Goal: Information Seeking & Learning: Learn about a topic

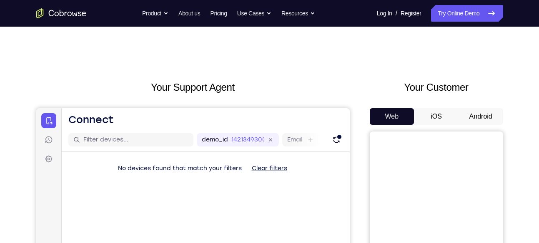
click at [479, 114] on button "Android" at bounding box center [481, 116] width 45 height 17
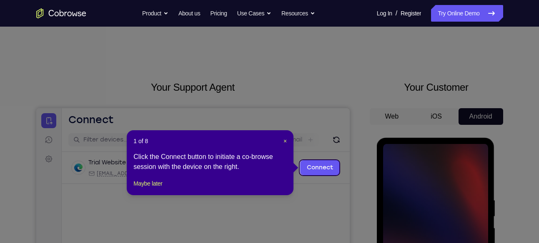
click at [434, 186] on icon at bounding box center [272, 121] width 545 height 243
click at [283, 138] on span "×" at bounding box center [284, 141] width 3 height 7
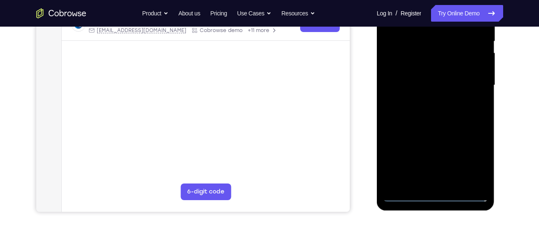
scroll to position [176, 0]
click at [434, 195] on div at bounding box center [435, 84] width 105 height 233
click at [469, 156] on div at bounding box center [435, 84] width 105 height 233
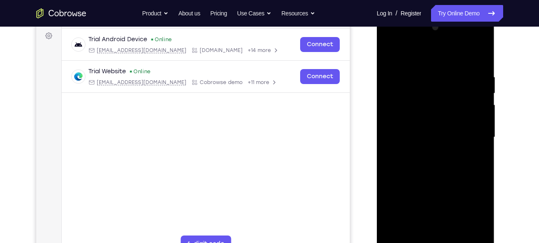
scroll to position [121, 0]
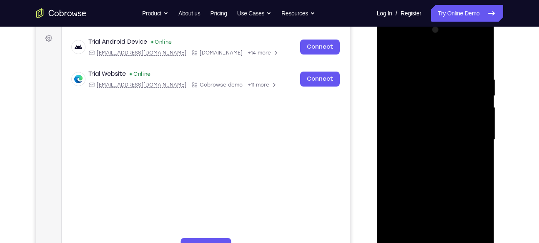
click at [441, 63] on div at bounding box center [435, 139] width 105 height 233
click at [468, 135] on div at bounding box center [435, 139] width 105 height 233
click at [449, 214] on div at bounding box center [435, 139] width 105 height 233
click at [426, 155] on div at bounding box center [435, 139] width 105 height 233
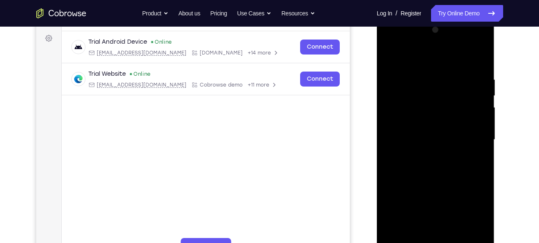
click at [431, 128] on div at bounding box center [435, 139] width 105 height 233
click at [426, 125] on div at bounding box center [435, 139] width 105 height 233
click at [423, 140] on div at bounding box center [435, 139] width 105 height 233
click at [429, 164] on div at bounding box center [435, 139] width 105 height 233
click at [436, 178] on div at bounding box center [435, 139] width 105 height 233
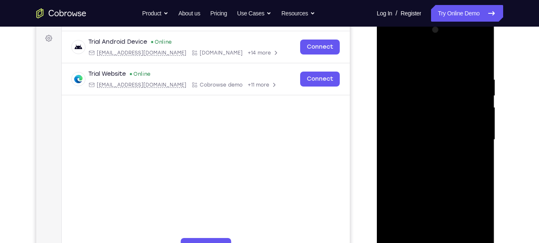
click at [479, 52] on div at bounding box center [435, 139] width 105 height 233
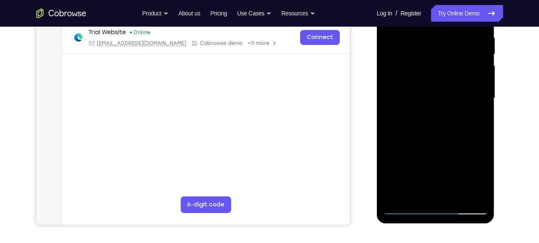
scroll to position [164, 0]
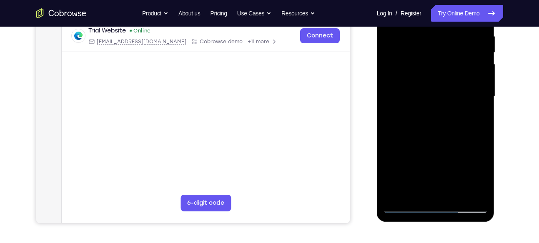
click at [455, 193] on div at bounding box center [435, 96] width 105 height 233
click at [444, 138] on div at bounding box center [435, 96] width 105 height 233
click at [456, 81] on div at bounding box center [435, 96] width 105 height 233
click at [411, 192] on div at bounding box center [435, 96] width 105 height 233
click at [478, 116] on div at bounding box center [435, 96] width 105 height 233
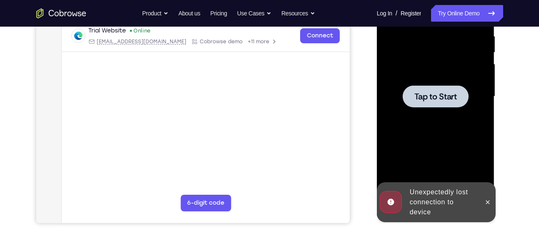
click at [478, 116] on div at bounding box center [435, 96] width 105 height 233
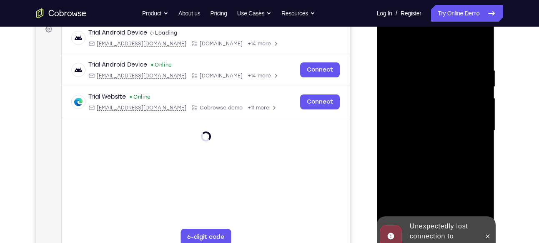
scroll to position [225, 0]
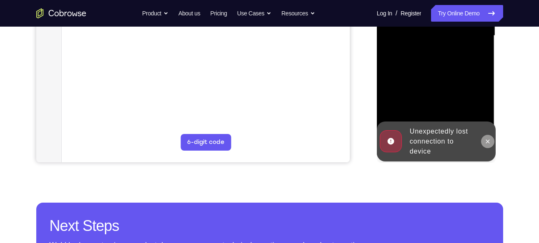
click at [490, 139] on icon at bounding box center [487, 141] width 7 height 7
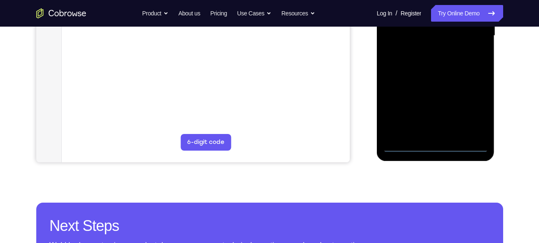
click at [435, 143] on div at bounding box center [435, 35] width 105 height 233
click at [474, 109] on div at bounding box center [435, 35] width 105 height 233
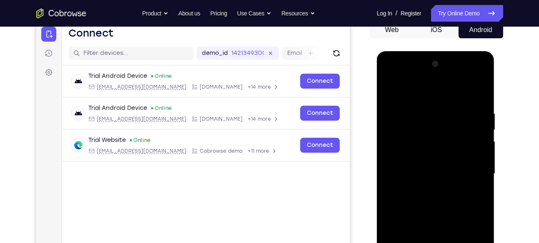
scroll to position [86, 0]
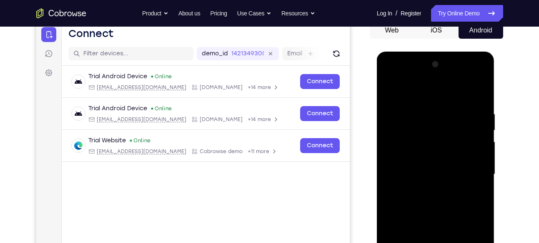
click at [432, 93] on div at bounding box center [435, 174] width 105 height 233
click at [472, 173] on div at bounding box center [435, 174] width 105 height 233
click at [421, 188] on div at bounding box center [435, 174] width 105 height 233
click at [444, 159] on div at bounding box center [435, 174] width 105 height 233
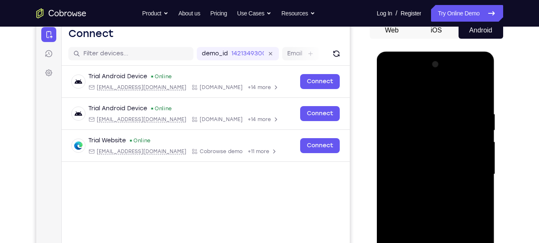
click at [446, 175] on div at bounding box center [435, 174] width 105 height 233
click at [440, 202] on div at bounding box center [435, 174] width 105 height 233
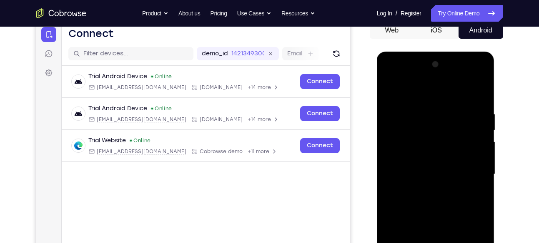
drag, startPoint x: 440, startPoint y: 90, endPoint x: 441, endPoint y: 67, distance: 23.8
click at [441, 67] on div at bounding box center [435, 174] width 105 height 233
click at [479, 108] on div at bounding box center [435, 174] width 105 height 233
click at [479, 184] on div at bounding box center [435, 174] width 105 height 233
click at [469, 78] on div at bounding box center [435, 174] width 105 height 233
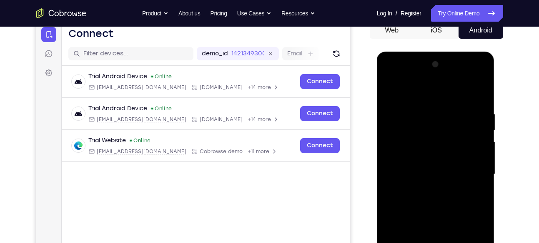
click at [393, 76] on div at bounding box center [435, 174] width 105 height 233
click at [405, 149] on div at bounding box center [435, 174] width 105 height 233
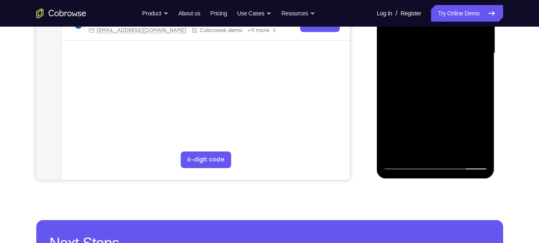
scroll to position [208, 0]
click at [432, 90] on div at bounding box center [435, 52] width 105 height 233
click at [459, 148] on div at bounding box center [435, 52] width 105 height 233
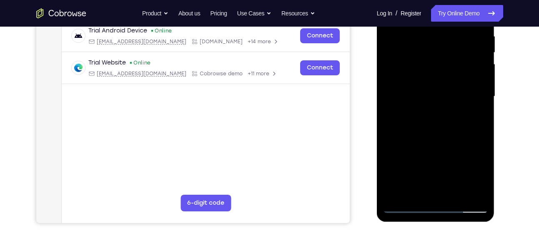
click at [462, 139] on div at bounding box center [435, 96] width 105 height 233
click at [455, 85] on div at bounding box center [435, 96] width 105 height 233
click at [472, 118] on div at bounding box center [435, 96] width 105 height 233
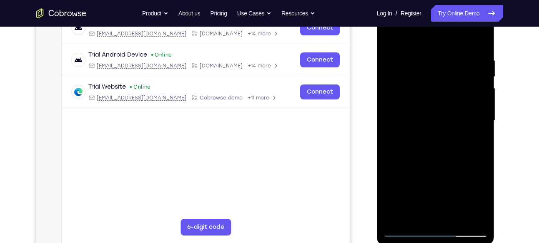
click at [449, 95] on div at bounding box center [435, 120] width 105 height 233
click at [464, 166] on div at bounding box center [435, 120] width 105 height 233
click at [479, 205] on div at bounding box center [435, 120] width 105 height 233
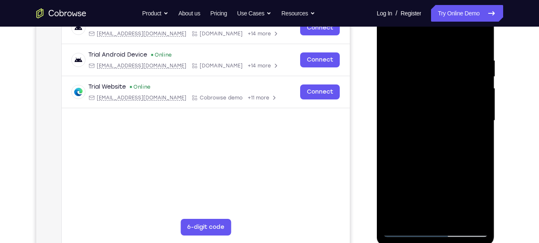
click at [474, 140] on div at bounding box center [435, 120] width 105 height 233
click at [476, 142] on div at bounding box center [435, 120] width 105 height 233
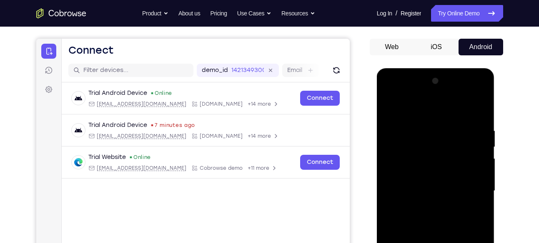
scroll to position [68, 0]
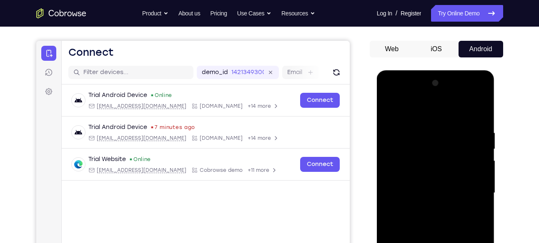
click at [389, 110] on div at bounding box center [435, 193] width 105 height 233
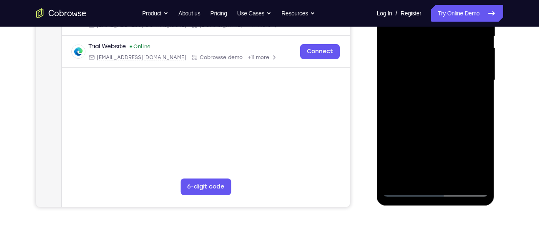
scroll to position [184, 0]
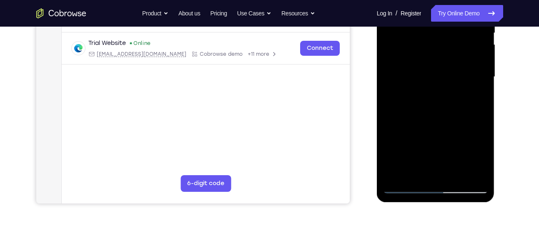
click at [408, 189] on div at bounding box center [435, 76] width 105 height 233
drag, startPoint x: 31, startPoint y: 235, endPoint x: 405, endPoint y: 218, distance: 374.3
click at [405, 218] on div "Your Support Agent Your Customer Web iOS Android Next Steps We’d be happy to gi…" at bounding box center [270, 118] width 534 height 550
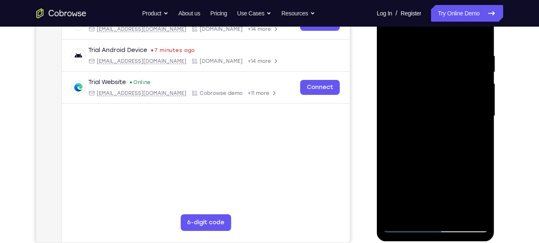
scroll to position [144, 0]
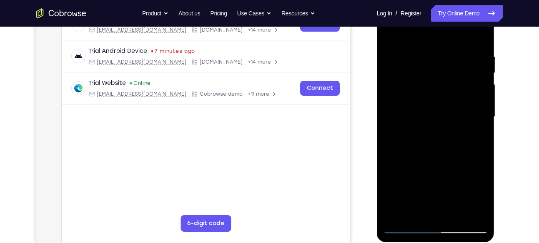
click at [430, 58] on div at bounding box center [435, 116] width 105 height 233
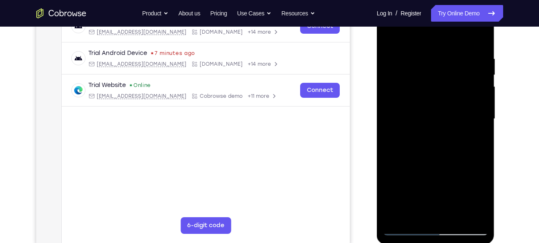
click at [484, 106] on div at bounding box center [435, 119] width 105 height 233
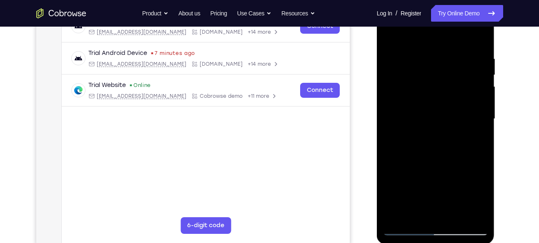
click at [468, 213] on div at bounding box center [435, 119] width 105 height 233
click at [476, 162] on div at bounding box center [435, 119] width 105 height 233
click at [468, 217] on div at bounding box center [435, 119] width 105 height 233
click at [466, 131] on div at bounding box center [435, 119] width 105 height 233
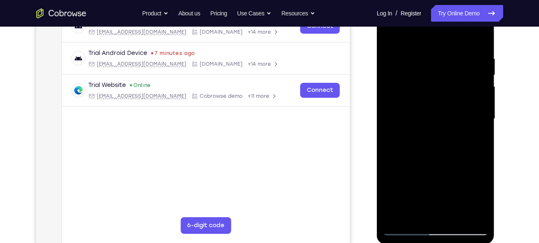
click at [466, 131] on div at bounding box center [435, 119] width 105 height 233
drag, startPoint x: 466, startPoint y: 131, endPoint x: 372, endPoint y: 128, distance: 94.3
click at [377, 128] on html "Online web based iOS Simulators and Android Emulators. Run iPhone, iPad, Mobile…" at bounding box center [436, 121] width 119 height 250
click at [462, 105] on div at bounding box center [435, 119] width 105 height 233
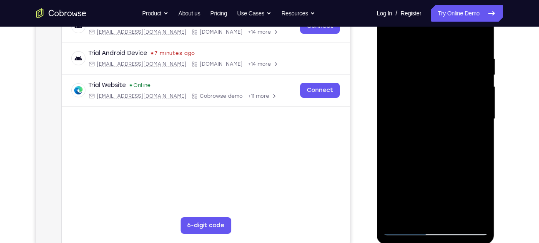
click at [459, 115] on div at bounding box center [435, 119] width 105 height 233
click at [468, 121] on div at bounding box center [435, 119] width 105 height 233
click at [479, 37] on div at bounding box center [435, 119] width 105 height 233
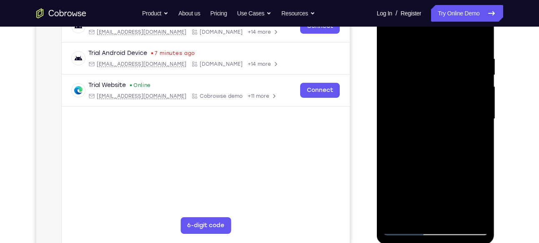
click at [479, 37] on div at bounding box center [435, 119] width 105 height 233
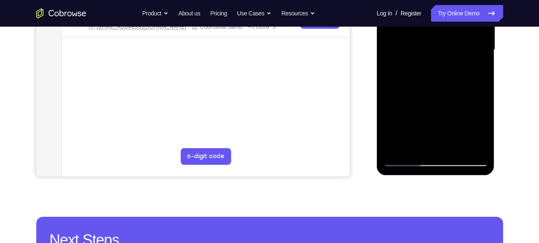
scroll to position [211, 0]
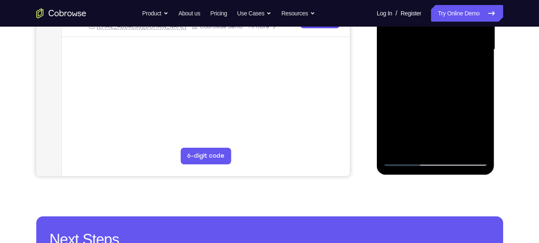
click at [399, 163] on div at bounding box center [435, 49] width 105 height 233
click at [455, 147] on div at bounding box center [435, 49] width 105 height 233
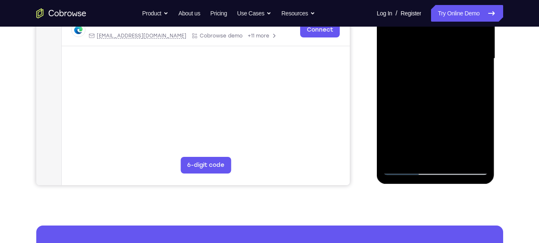
scroll to position [203, 0]
click at [411, 171] on div at bounding box center [435, 58] width 105 height 233
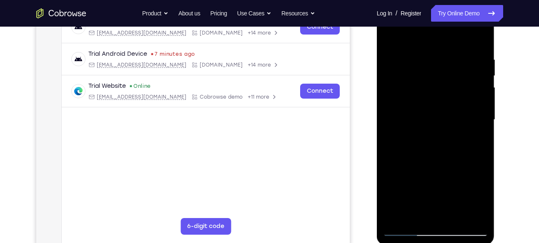
scroll to position [138, 0]
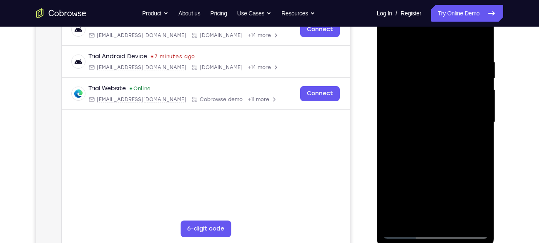
drag, startPoint x: 450, startPoint y: 164, endPoint x: 473, endPoint y: 1, distance: 164.6
click at [473, 1] on div at bounding box center [436, 124] width 118 height 248
drag, startPoint x: 456, startPoint y: 166, endPoint x: 471, endPoint y: 100, distance: 67.1
click at [471, 100] on div at bounding box center [435, 122] width 105 height 233
drag, startPoint x: 462, startPoint y: 130, endPoint x: 461, endPoint y: 98, distance: 32.1
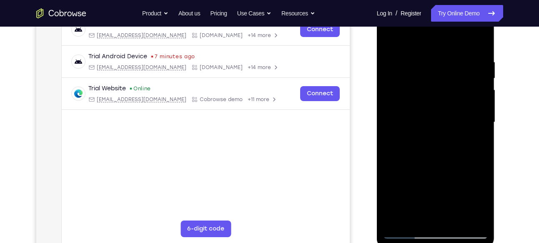
click at [461, 98] on div at bounding box center [435, 122] width 105 height 233
drag, startPoint x: 440, startPoint y: 177, endPoint x: 453, endPoint y: 82, distance: 95.5
click at [453, 82] on div at bounding box center [435, 122] width 105 height 233
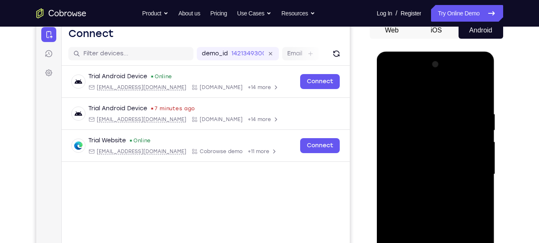
click at [454, 120] on div at bounding box center [435, 174] width 105 height 233
click at [387, 203] on div at bounding box center [435, 174] width 105 height 233
drag, startPoint x: 449, startPoint y: 226, endPoint x: 451, endPoint y: 132, distance: 94.7
click at [451, 132] on div at bounding box center [435, 174] width 105 height 233
drag, startPoint x: 436, startPoint y: 179, endPoint x: 439, endPoint y: 140, distance: 38.8
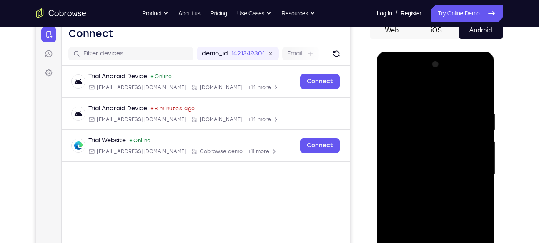
click at [439, 140] on div at bounding box center [435, 174] width 105 height 233
drag, startPoint x: 439, startPoint y: 188, endPoint x: 455, endPoint y: 93, distance: 97.2
click at [455, 93] on div at bounding box center [435, 174] width 105 height 233
drag, startPoint x: 439, startPoint y: 192, endPoint x: 454, endPoint y: 29, distance: 163.7
click at [454, 52] on html "Online web based iOS Simulators and Android Emulators. Run iPhone, iPad, Mobile…" at bounding box center [436, 177] width 119 height 250
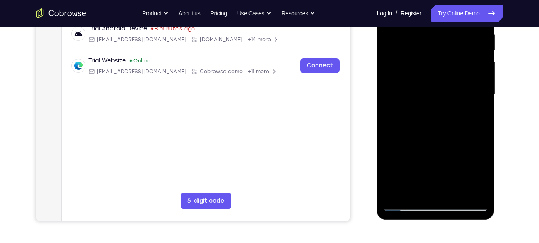
scroll to position [167, 0]
click at [437, 203] on div at bounding box center [435, 93] width 105 height 233
click at [477, 170] on div at bounding box center [435, 93] width 105 height 233
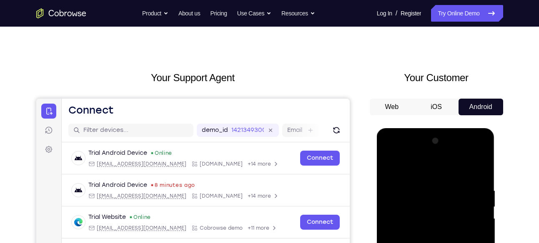
scroll to position [0, 0]
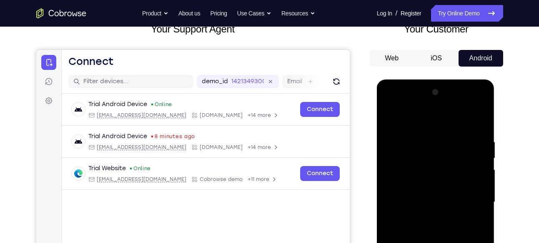
scroll to position [59, 0]
click at [431, 158] on div at bounding box center [435, 201] width 105 height 233
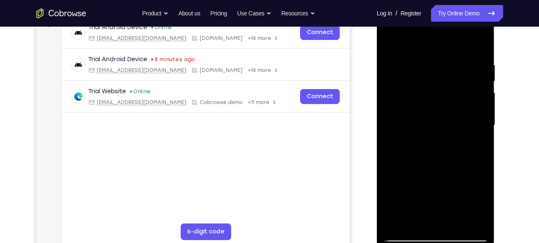
scroll to position [137, 0]
